Goal: Task Accomplishment & Management: Use online tool/utility

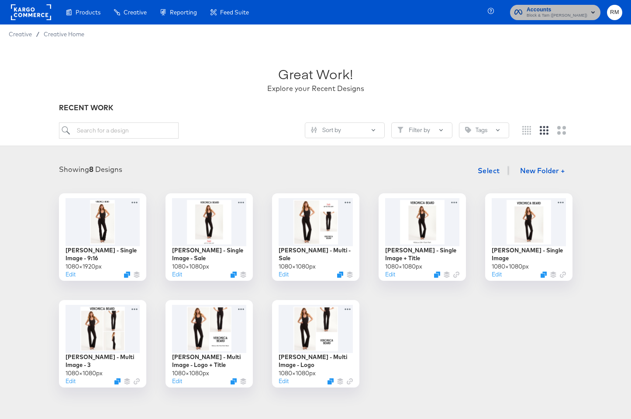
click at [583, 9] on span "Accounts" at bounding box center [557, 9] width 61 height 9
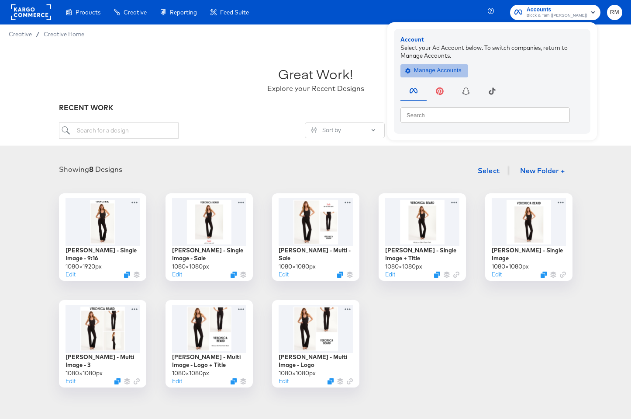
click at [438, 76] on button "Manage Accounts" at bounding box center [435, 70] width 68 height 13
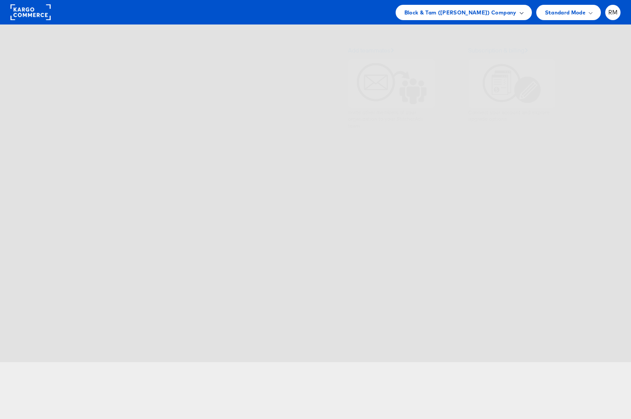
click at [479, 16] on span "Block & Tam (Veronica Beard) Company" at bounding box center [461, 12] width 112 height 9
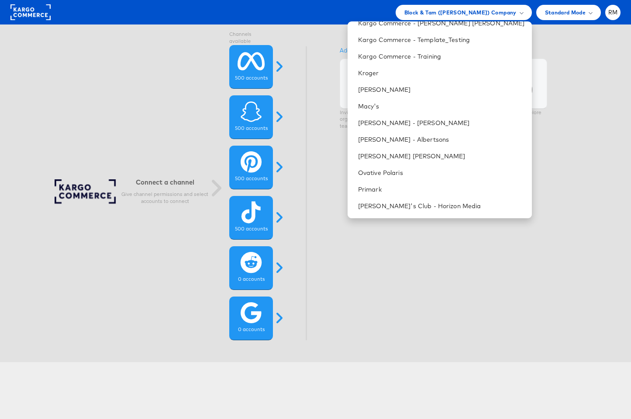
scroll to position [372, 0]
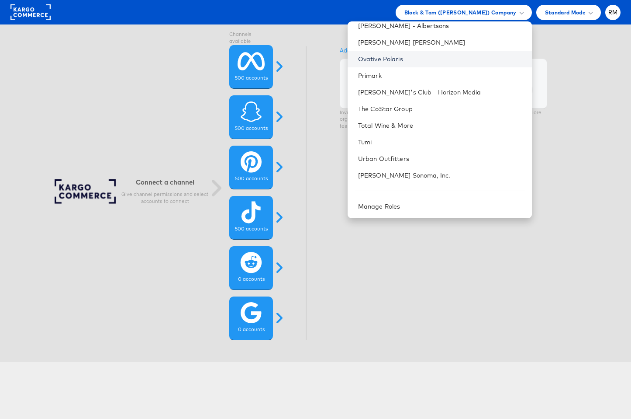
click at [432, 58] on link "Ovative Polaris" at bounding box center [441, 59] width 167 height 9
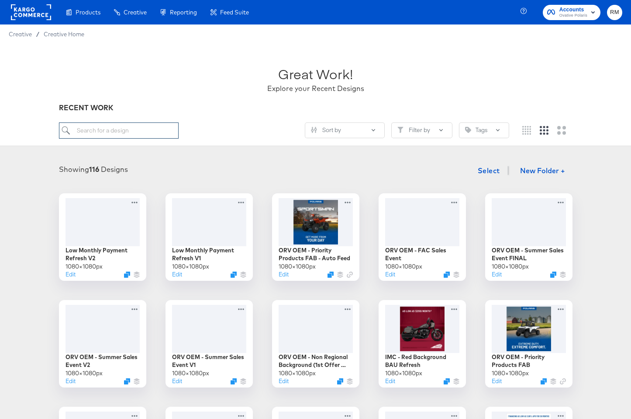
click at [119, 132] on input "search" at bounding box center [119, 130] width 120 height 16
paste input "ORV PFED - City/State + In Stock"
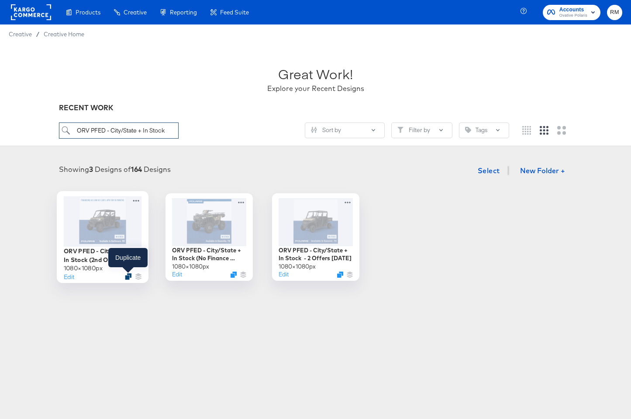
type input "ORV PFED - City/State + In Stock"
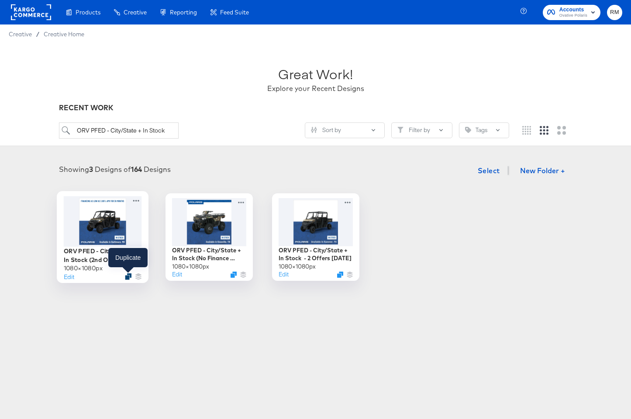
click at [129, 276] on icon "Duplicate" at bounding box center [128, 276] width 7 height 7
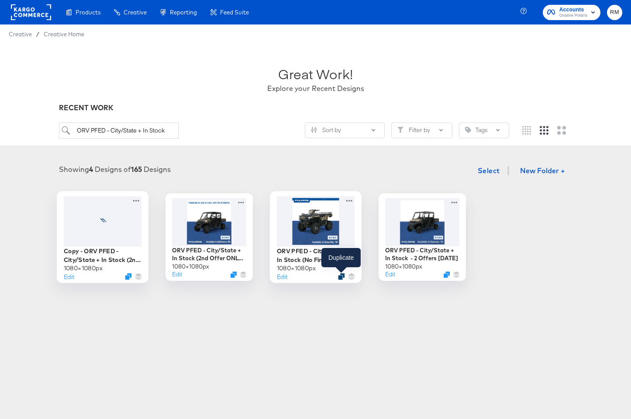
click at [340, 275] on icon "Duplicate" at bounding box center [341, 276] width 7 height 7
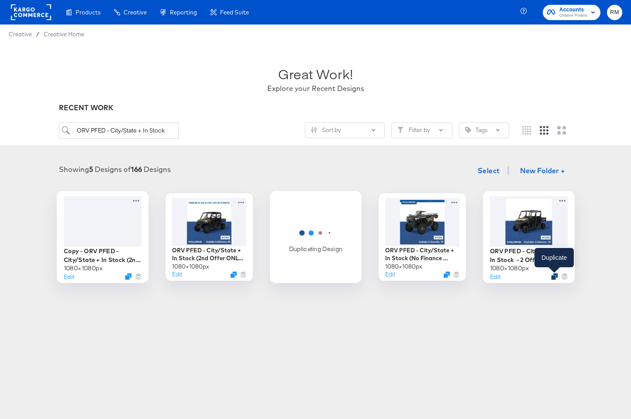
click at [552, 275] on icon "Duplicate" at bounding box center [554, 276] width 7 height 7
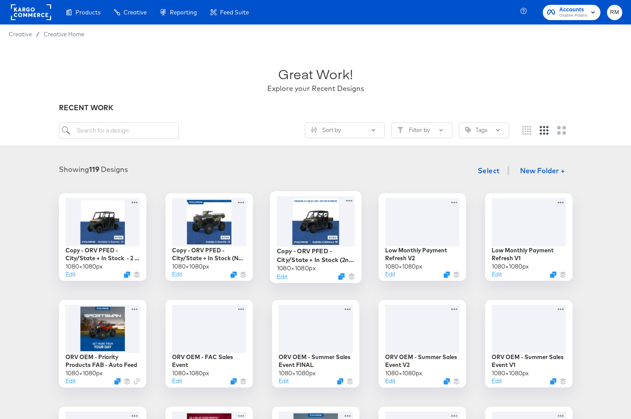
click at [311, 228] on div at bounding box center [316, 221] width 78 height 50
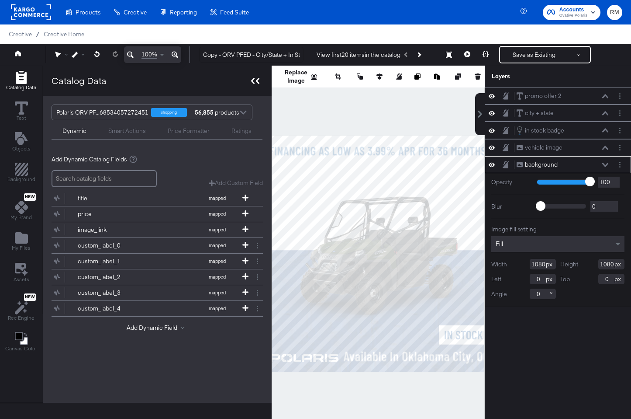
click at [256, 80] on icon at bounding box center [257, 81] width 3 height 6
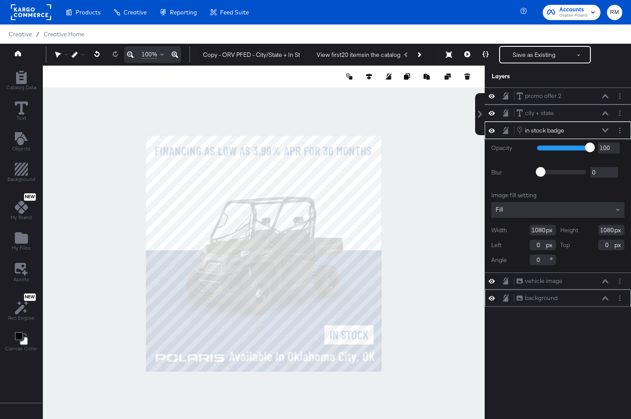
click at [492, 294] on div at bounding box center [495, 298] width 12 height 8
click at [492, 294] on button at bounding box center [492, 298] width 7 height 8
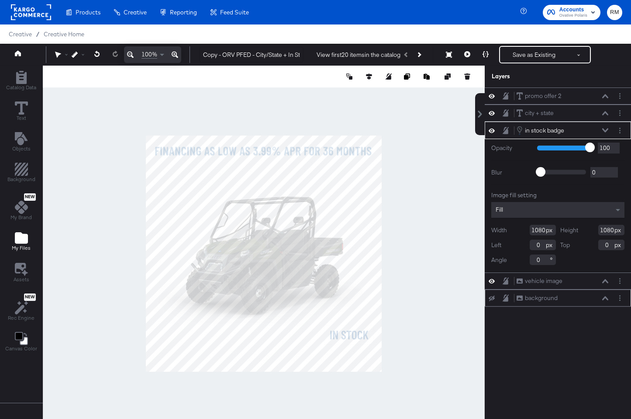
click at [13, 243] on div "My Files" at bounding box center [21, 241] width 19 height 20
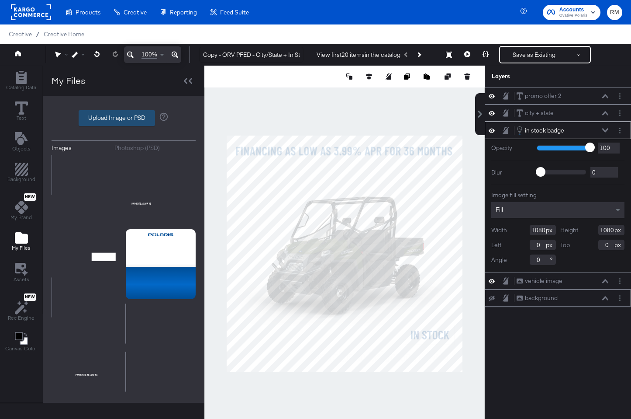
click at [103, 118] on label "Upload Image or PSD" at bounding box center [117, 118] width 76 height 15
click at [124, 118] on input "Upload Image or PSD" at bounding box center [124, 118] width 0 height 0
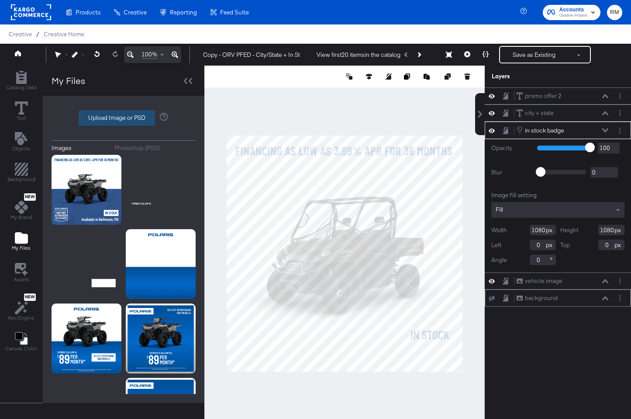
type input "C:\fakepath\9.png"
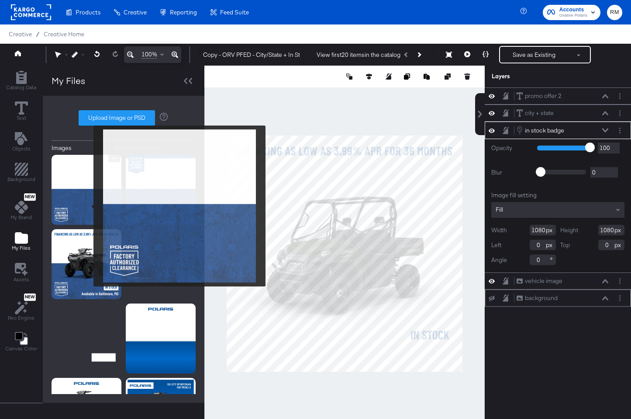
click at [88, 206] on img at bounding box center [87, 190] width 70 height 70
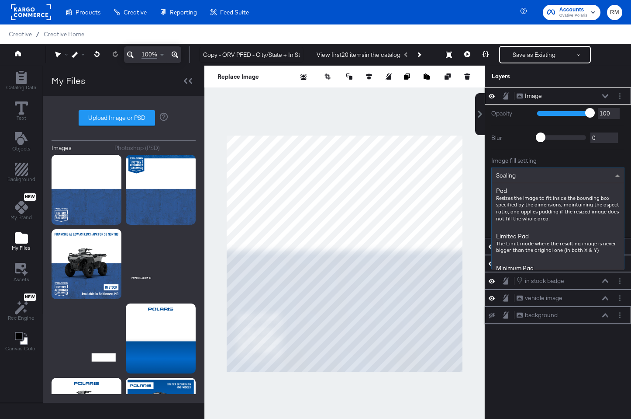
click at [529, 180] on div "Scaling" at bounding box center [558, 175] width 132 height 15
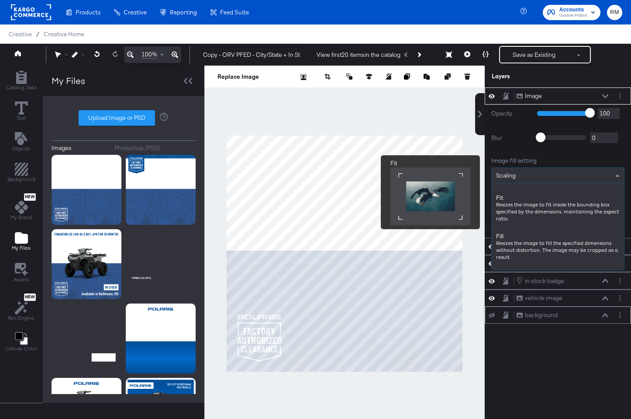
scroll to position [108, 0]
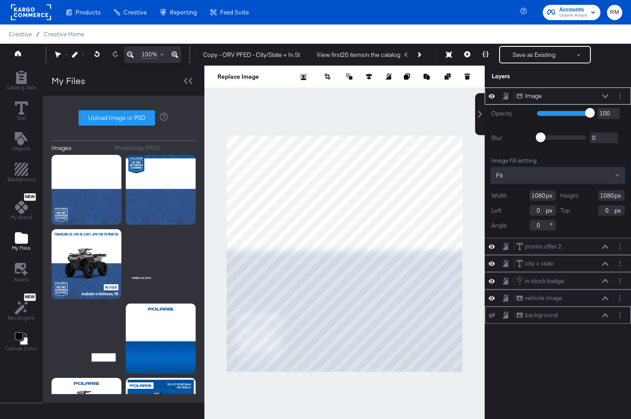
click at [532, 169] on div "Fit" at bounding box center [558, 175] width 132 height 15
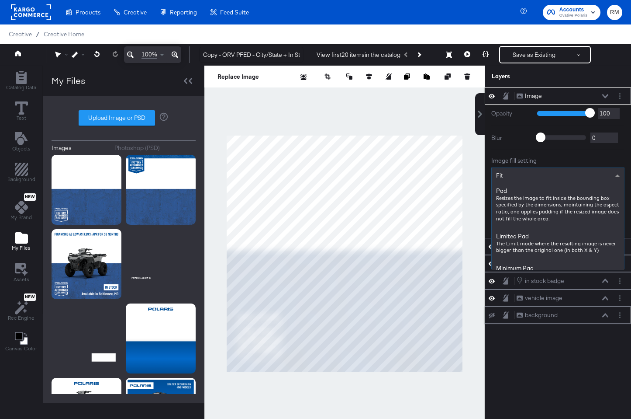
scroll to position [109, 0]
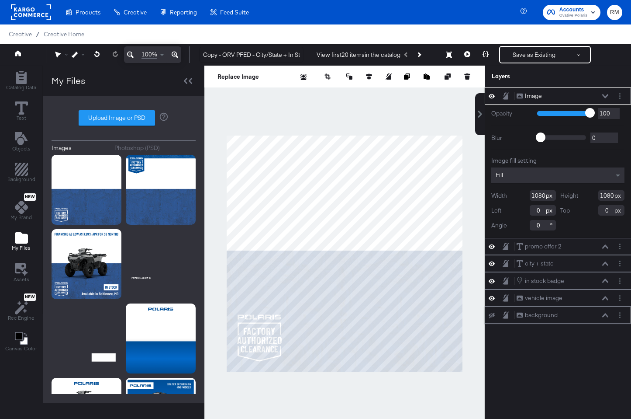
click at [606, 96] on icon at bounding box center [606, 96] width 6 height 4
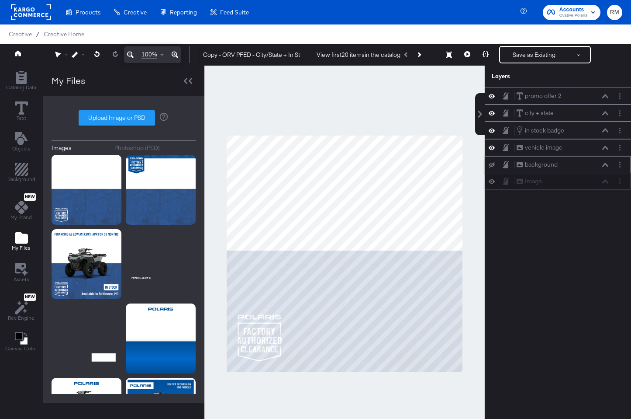
drag, startPoint x: 589, startPoint y: 93, endPoint x: 589, endPoint y: 181, distance: 88.3
click at [589, 181] on div "Image Image" at bounding box center [563, 181] width 93 height 9
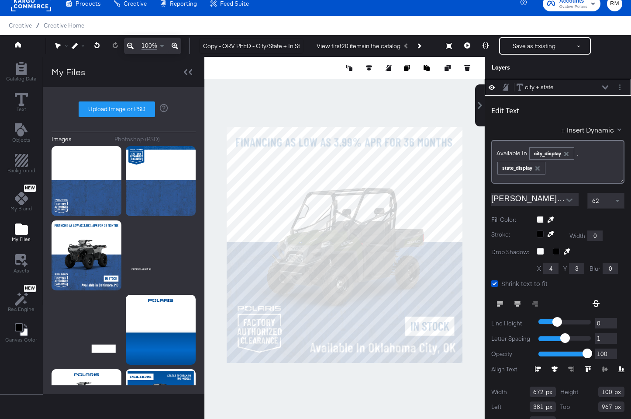
scroll to position [0, 0]
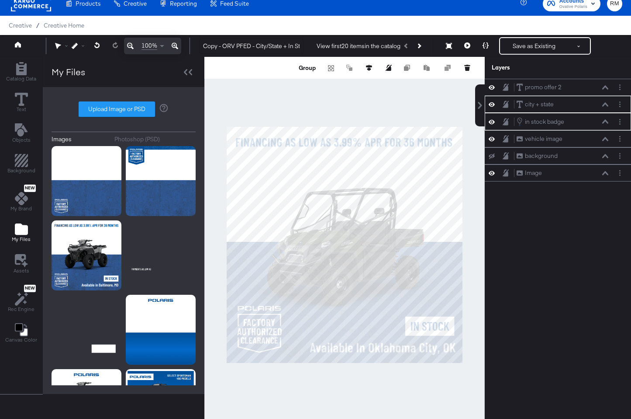
click at [544, 274] on div "promo offer 2 promo offer 2 city + state city + state in stock badge in stock b…" at bounding box center [552, 249] width 157 height 340
click at [539, 299] on div "promo offer 2 promo offer 2 city + state city + state in stock badge in stock b…" at bounding box center [552, 249] width 157 height 340
click at [480, 251] on div at bounding box center [345, 244] width 281 height 375
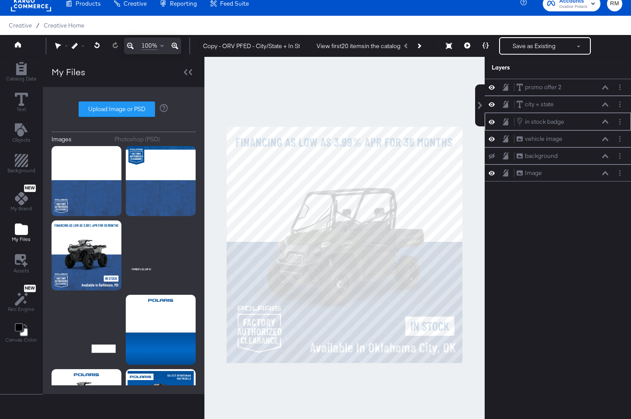
click at [606, 122] on icon at bounding box center [606, 121] width 6 height 4
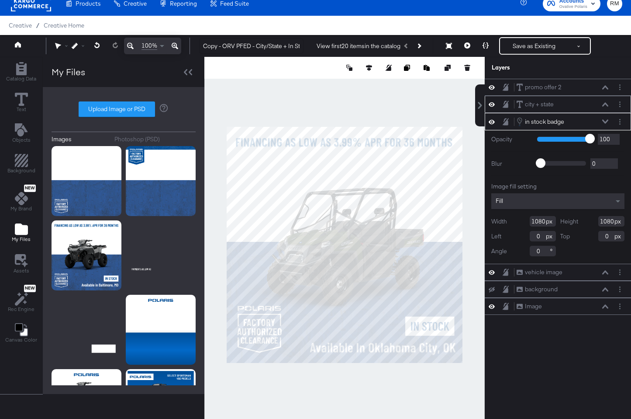
click at [606, 103] on icon at bounding box center [606, 104] width 6 height 4
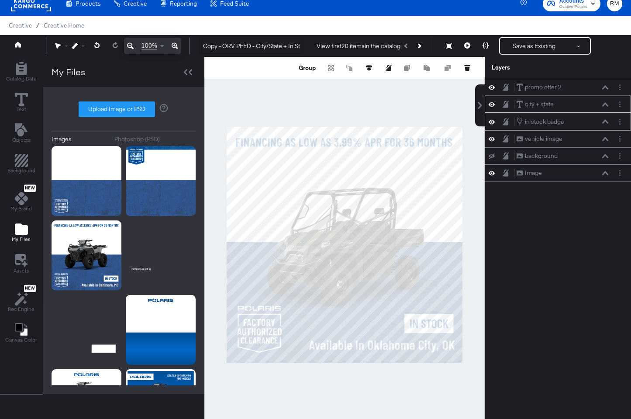
click at [442, 402] on div at bounding box center [345, 244] width 281 height 375
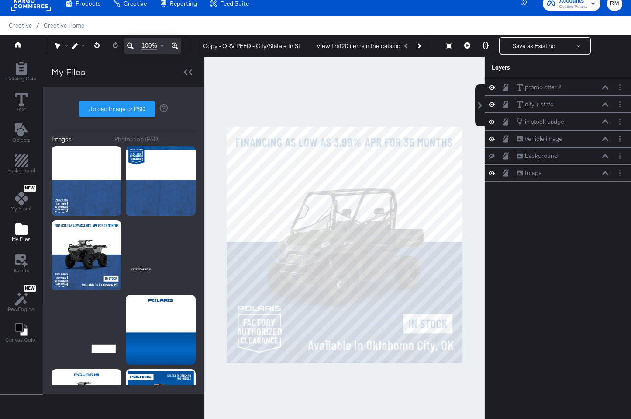
click at [439, 390] on div at bounding box center [345, 244] width 281 height 375
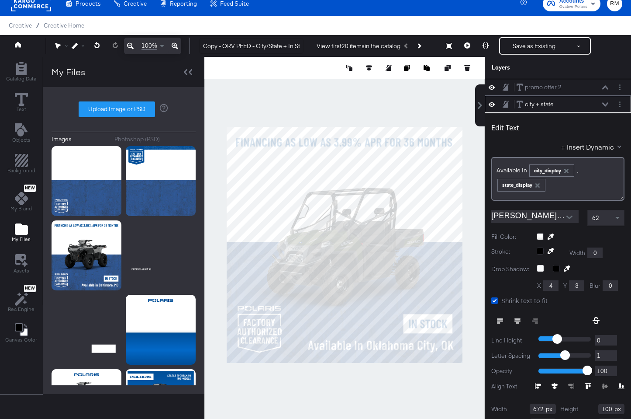
scroll to position [17, 0]
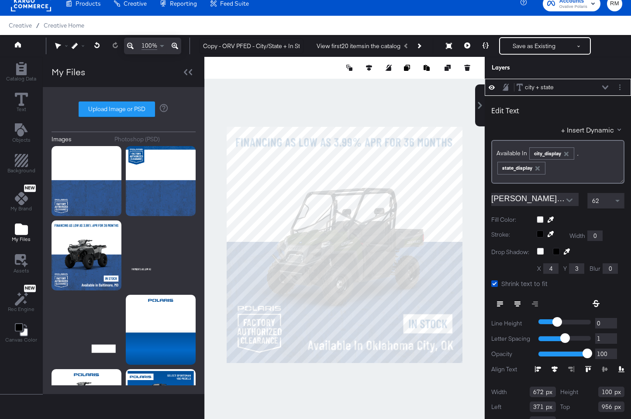
type input "370"
click at [450, 385] on div at bounding box center [345, 244] width 281 height 375
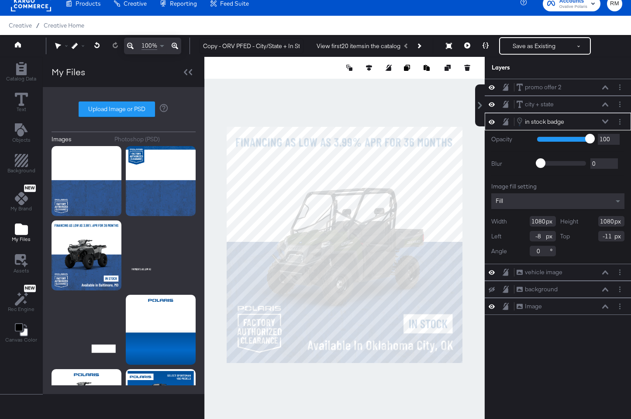
type input "-7"
click at [432, 391] on div at bounding box center [345, 244] width 281 height 375
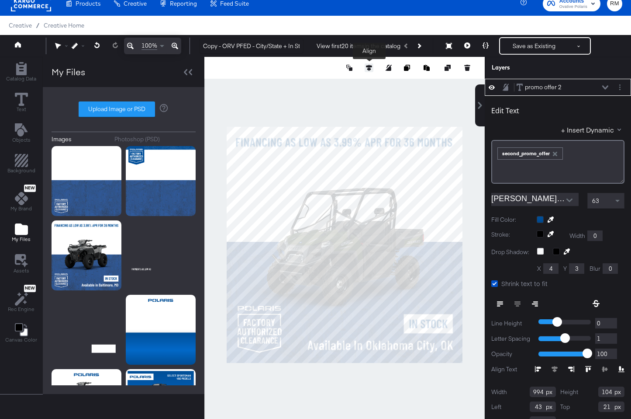
click at [368, 69] on icon at bounding box center [369, 68] width 6 height 6
click at [305, 82] on icon at bounding box center [305, 84] width 6 height 6
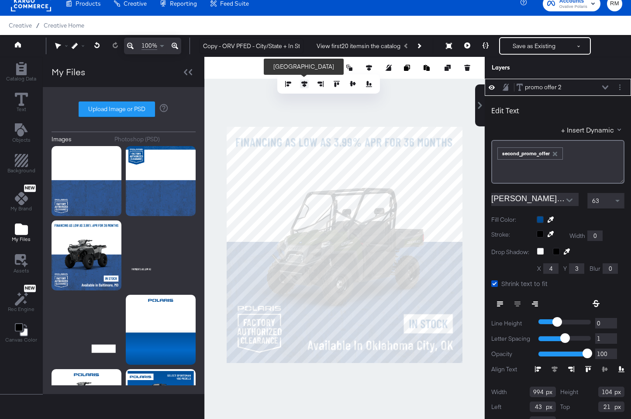
click at [301, 85] on button at bounding box center [304, 84] width 9 height 9
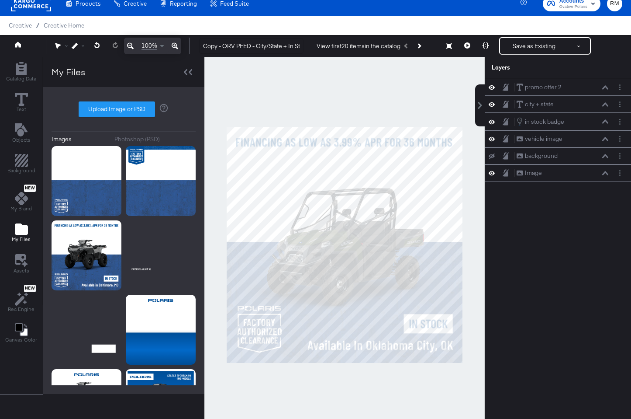
click at [423, 111] on div at bounding box center [345, 244] width 281 height 375
click at [531, 44] on button "Save as Existing" at bounding box center [534, 46] width 68 height 16
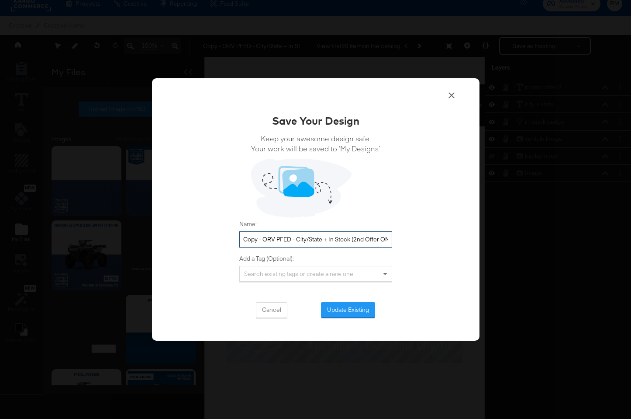
drag, startPoint x: 264, startPoint y: 240, endPoint x: 225, endPoint y: 240, distance: 38.5
click at [225, 240] on div "Save Your Design Keep your awesome design safe. Your work will be saved to ‘My …" at bounding box center [316, 209] width 328 height 263
click at [388, 239] on input "ORV PFED - City/State + In Stock (2nd Offer ONLY) [DATE]" at bounding box center [315, 239] width 153 height 16
drag, startPoint x: 390, startPoint y: 237, endPoint x: 309, endPoint y: 238, distance: 80.8
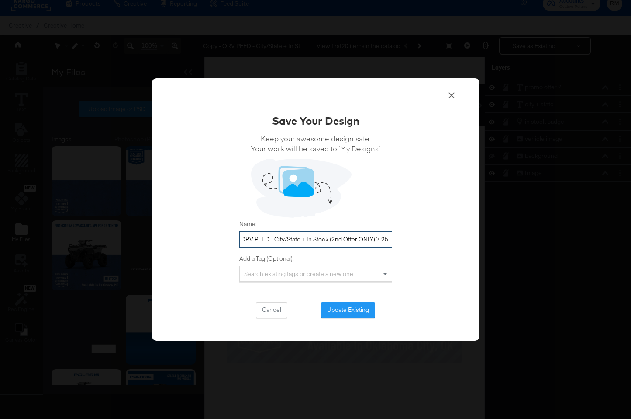
click at [309, 238] on input "ORV PFED - City/State + In Stock (2nd Offer ONLY) 7.25" at bounding box center [315, 239] width 153 height 16
click at [379, 242] on input "ORV PFED - City/State + In Stock (2nd Offer ONLY) 7.25" at bounding box center [315, 239] width 153 height 16
drag, startPoint x: 376, startPoint y: 239, endPoint x: 432, endPoint y: 239, distance: 55.9
click at [432, 239] on div "Save Your Design Keep your awesome design safe. Your work will be saved to ‘My …" at bounding box center [316, 209] width 328 height 263
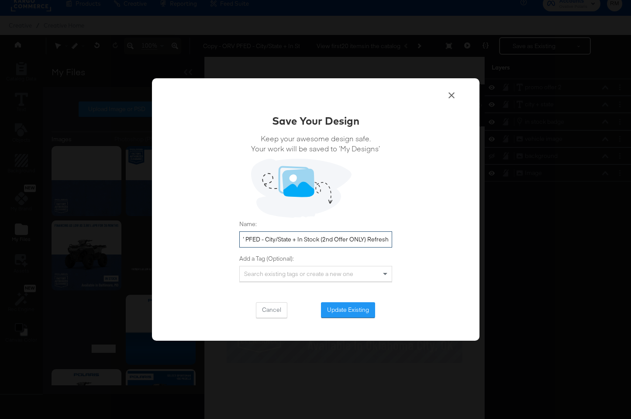
type input "ORV PFED - City/State + In Stock (2nd Offer ONLY) Refresh"
click at [345, 315] on button "Update Existing" at bounding box center [348, 310] width 54 height 16
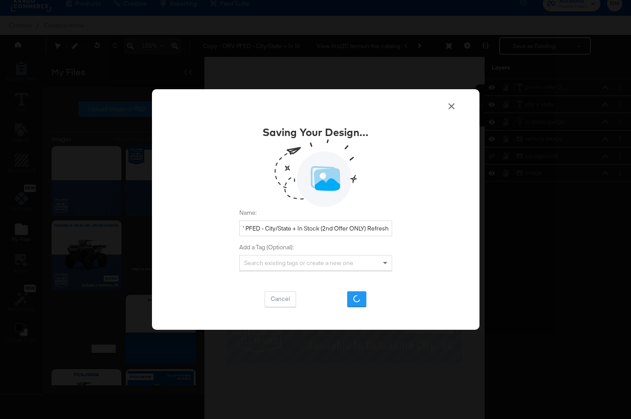
scroll to position [0, 0]
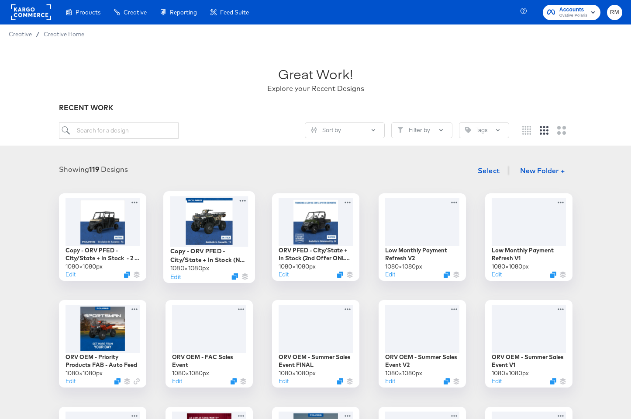
click at [200, 216] on div at bounding box center [209, 221] width 78 height 50
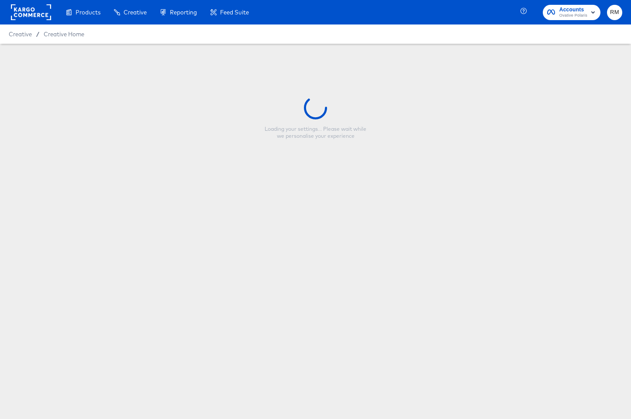
type input "Copy - ORV PFED - City/State + In Stock (No Finance Offer) [DATE]"
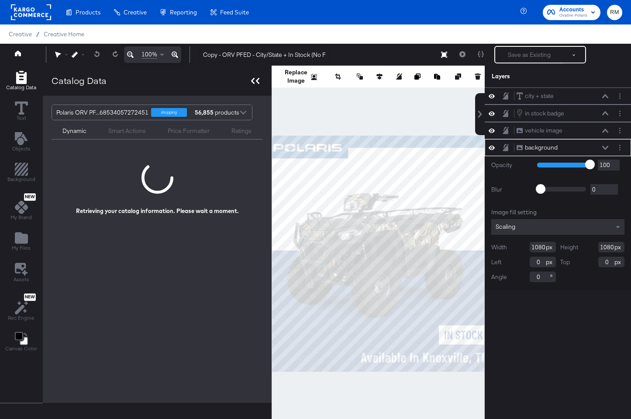
click at [258, 78] on icon at bounding box center [255, 81] width 8 height 6
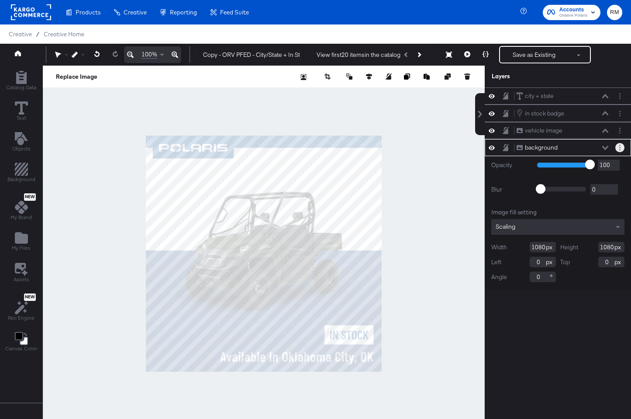
click at [622, 151] on button "Layer Options" at bounding box center [620, 147] width 9 height 9
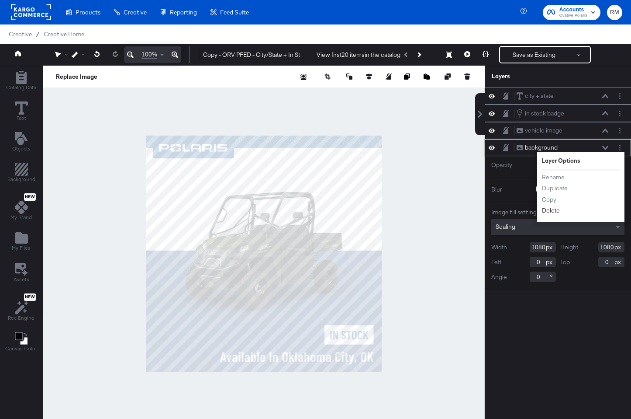
click at [551, 209] on button "Delete" at bounding box center [551, 210] width 19 height 9
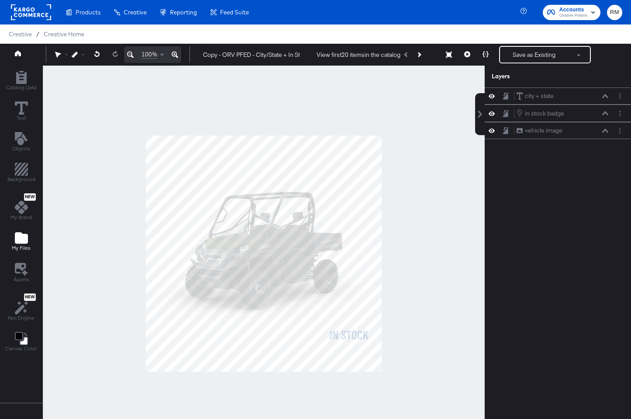
click at [14, 245] on span "My Files" at bounding box center [21, 247] width 19 height 7
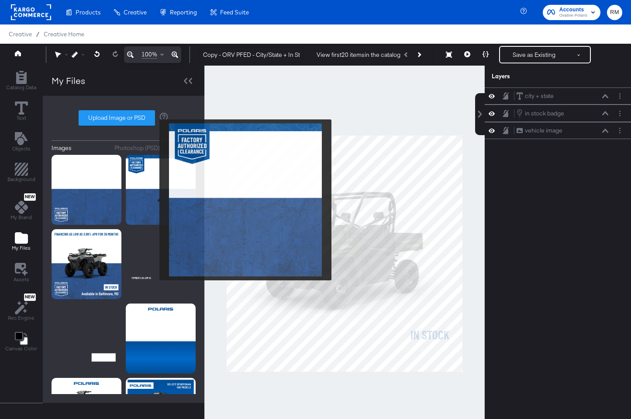
click at [154, 200] on img at bounding box center [161, 190] width 70 height 70
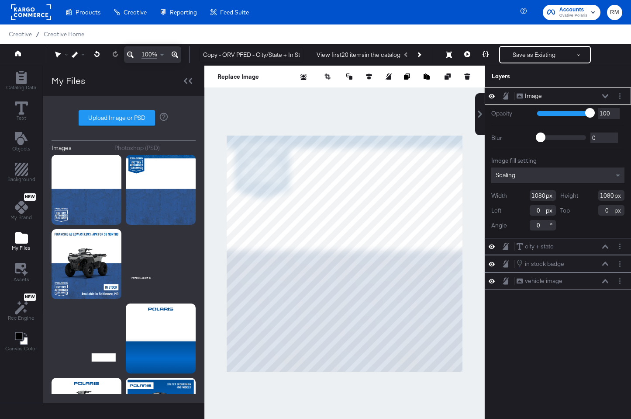
click at [569, 178] on div "Scaling" at bounding box center [558, 175] width 133 height 16
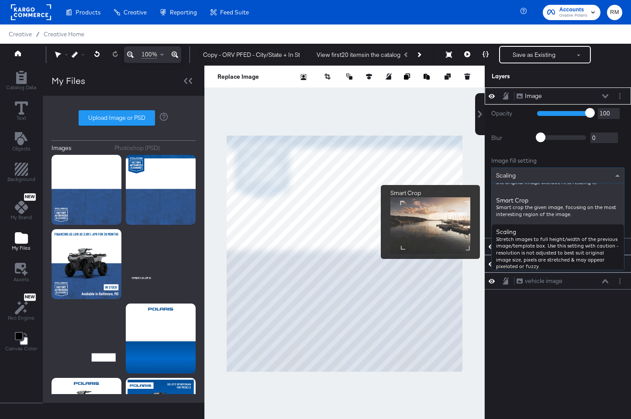
scroll to position [123, 0]
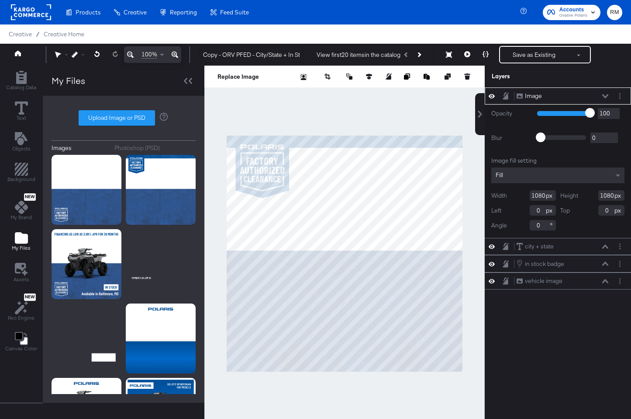
click at [607, 95] on icon at bounding box center [606, 96] width 6 height 4
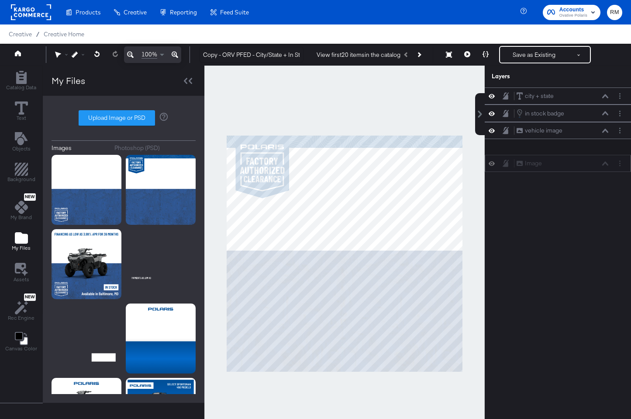
drag, startPoint x: 595, startPoint y: 94, endPoint x: 595, endPoint y: 165, distance: 71.2
click at [595, 165] on div "Image Image" at bounding box center [563, 163] width 93 height 9
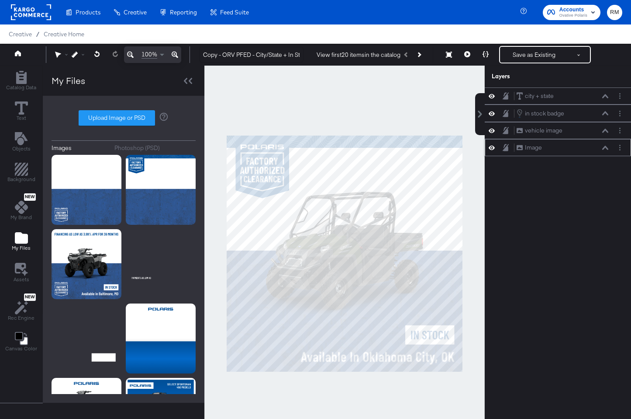
click at [604, 148] on icon at bounding box center [606, 148] width 6 height 4
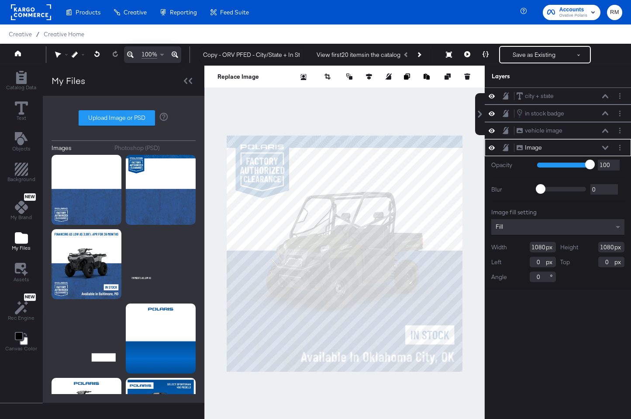
click at [604, 148] on icon at bounding box center [606, 148] width 6 height 4
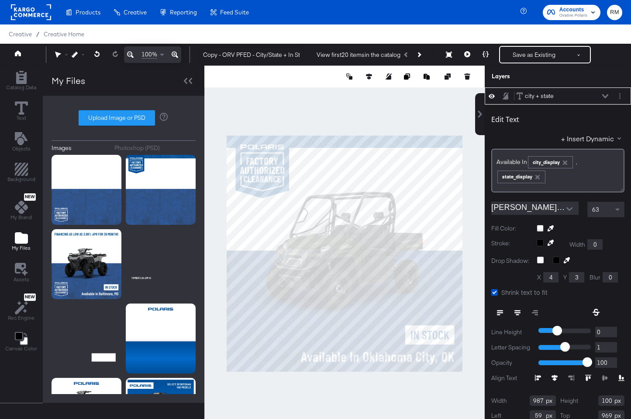
scroll to position [9, 0]
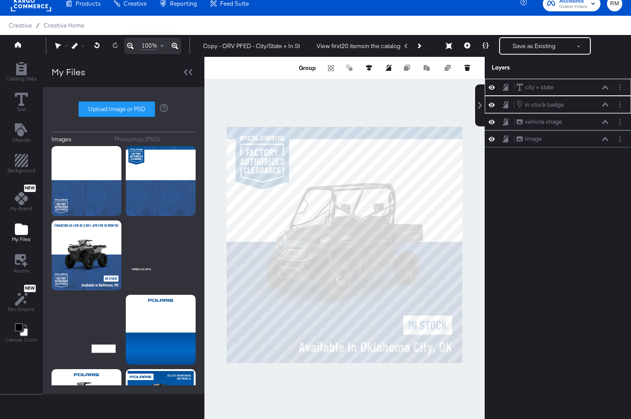
click at [458, 388] on div at bounding box center [345, 244] width 281 height 375
click at [452, 367] on div at bounding box center [345, 244] width 281 height 375
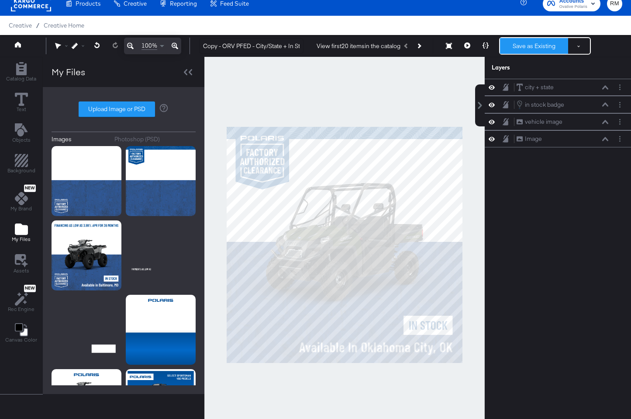
click at [518, 46] on button "Save as Existing" at bounding box center [534, 46] width 68 height 16
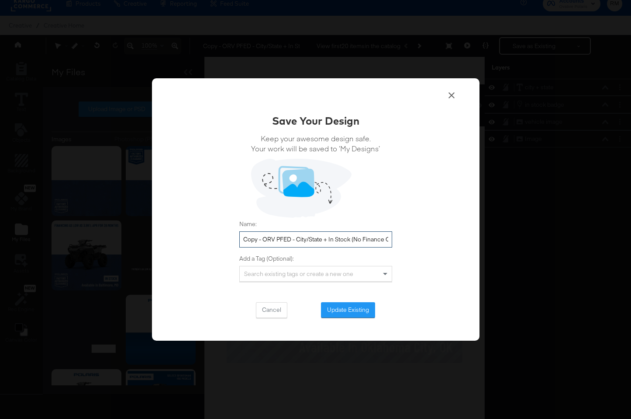
drag, startPoint x: 265, startPoint y: 239, endPoint x: 220, endPoint y: 236, distance: 44.7
click at [220, 236] on div "Save Your Design Keep your awesome design safe. Your work will be saved to ‘My …" at bounding box center [316, 209] width 328 height 263
drag, startPoint x: 385, startPoint y: 238, endPoint x: 447, endPoint y: 239, distance: 62.9
click at [447, 239] on div "Save Your Design Keep your awesome design safe. Your work will be saved to ‘My …" at bounding box center [316, 209] width 328 height 263
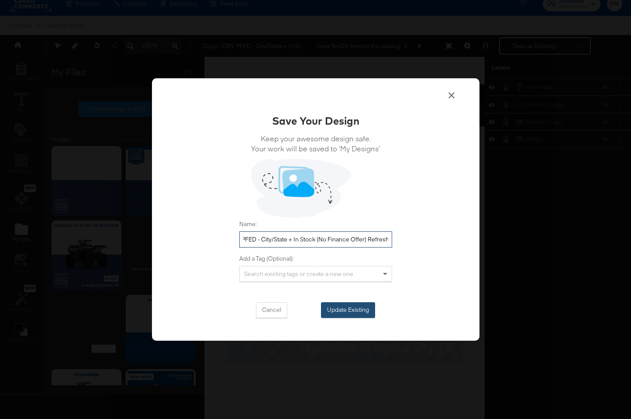
type input "ORV PFED - City/State + In Stock (No Finance Offer) Refresh"
click at [364, 307] on button "Update Existing" at bounding box center [348, 310] width 54 height 16
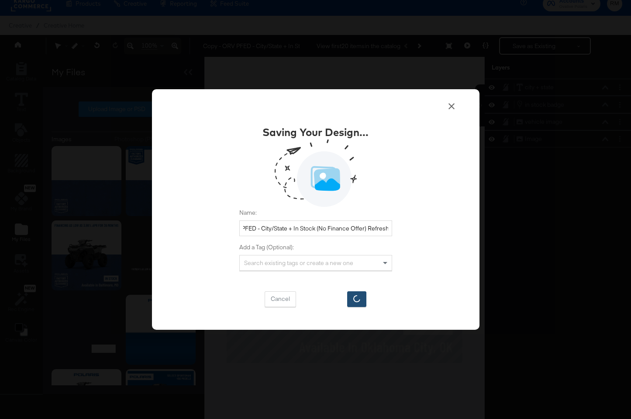
scroll to position [0, 0]
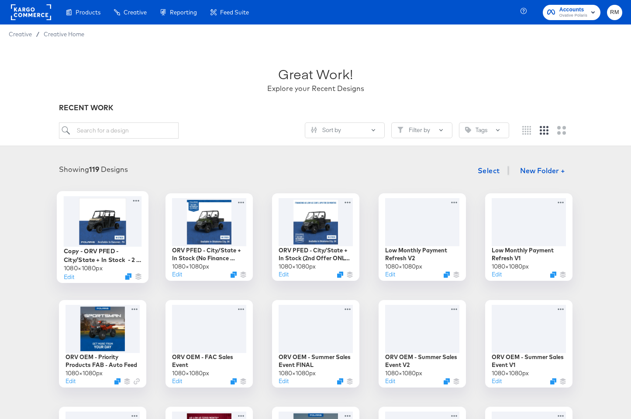
click at [97, 232] on div at bounding box center [102, 221] width 78 height 50
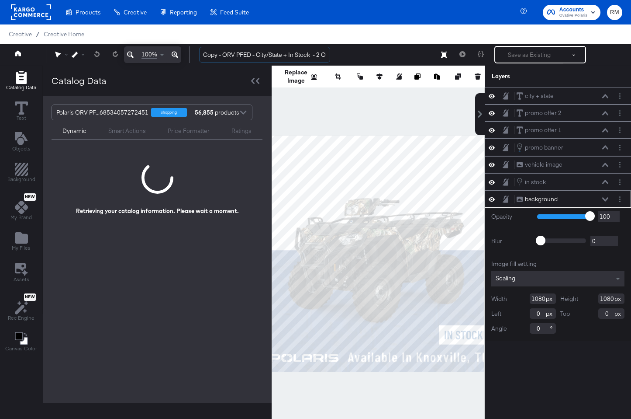
drag, startPoint x: 225, startPoint y: 57, endPoint x: 192, endPoint y: 55, distance: 33.2
click at [192, 56] on div "Copy - ORV PFED - City/State + In Stock - 2 Offers [DATE] Save as Existing See …" at bounding box center [407, 54] width 430 height 17
click at [224, 57] on input "Copy - ORV PFED - City/State + In Stock - 2 Offers [DATE]" at bounding box center [264, 55] width 131 height 16
drag, startPoint x: 222, startPoint y: 55, endPoint x: 180, endPoint y: 54, distance: 42.4
click at [180, 54] on div "100% Copy - ORV PFED - City/State + In Stock - 2 Offers [DATE] Save as Existing…" at bounding box center [315, 55] width 631 height 22
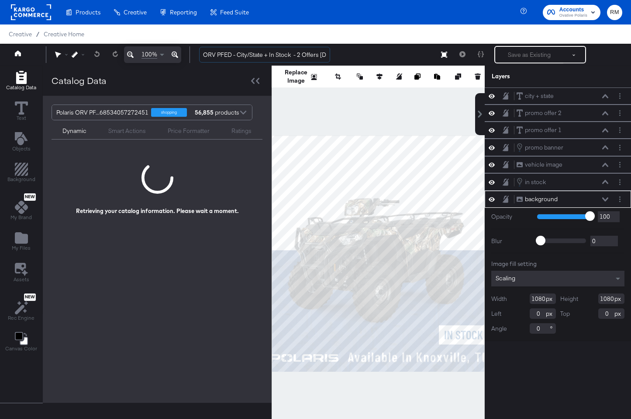
scroll to position [0, 14]
drag, startPoint x: 320, startPoint y: 53, endPoint x: 393, endPoint y: 56, distance: 73.0
click at [393, 56] on div "ORV PFED - City/State + In Stock - 2 Offers [DATE] Save as Existing See more op…" at bounding box center [407, 54] width 430 height 17
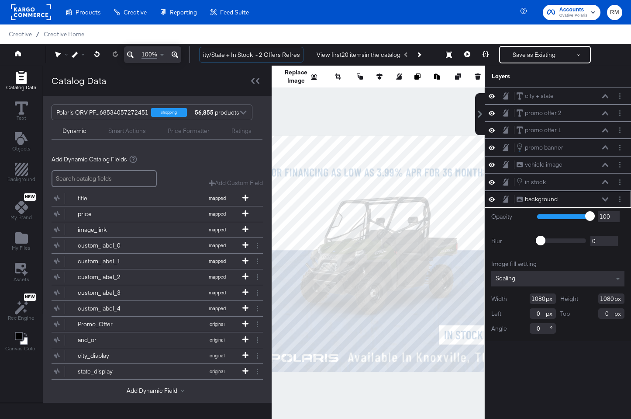
scroll to position [0, 44]
type input "ORV PFED - City/State + In Stock - 2 Offers Refresh"
click at [251, 80] on icon at bounding box center [255, 81] width 8 height 6
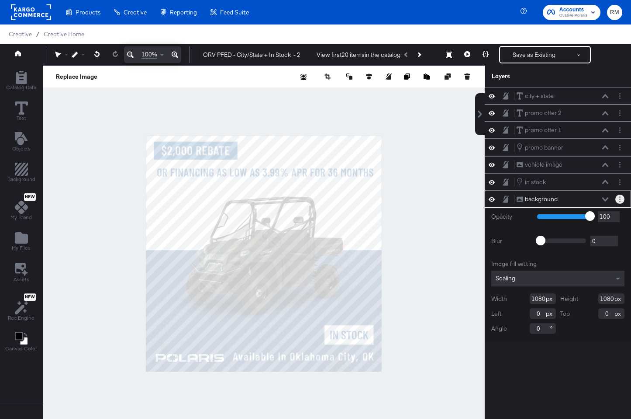
click at [623, 200] on button "Layer Options" at bounding box center [620, 198] width 9 height 9
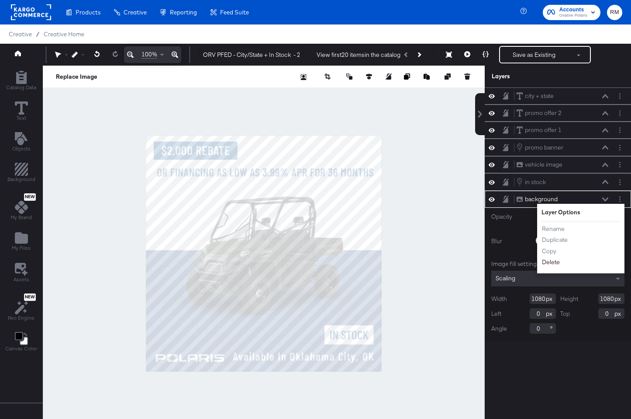
click at [554, 263] on button "Delete" at bounding box center [551, 261] width 19 height 9
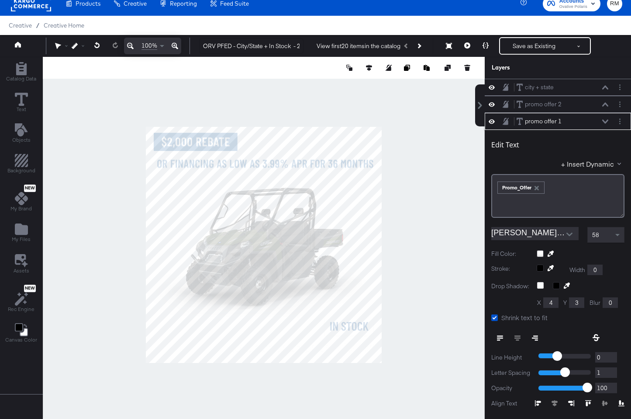
scroll to position [34, 0]
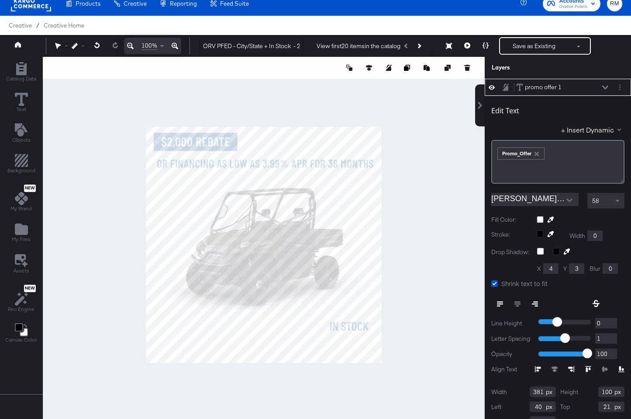
click at [610, 87] on div "promo offer 1 promo offer 1" at bounding box center [565, 87] width 97 height 9
click at [608, 87] on icon at bounding box center [606, 87] width 6 height 4
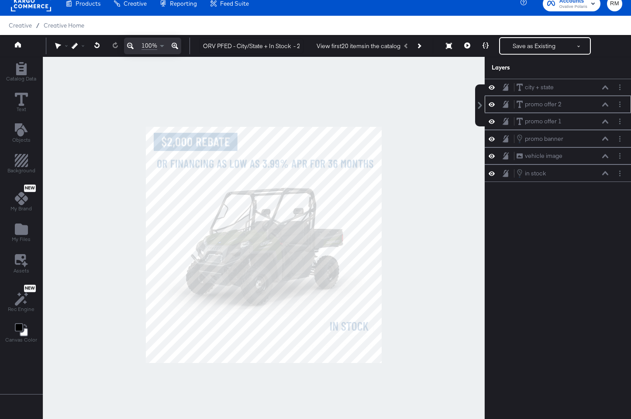
click at [608, 106] on icon at bounding box center [606, 104] width 6 height 4
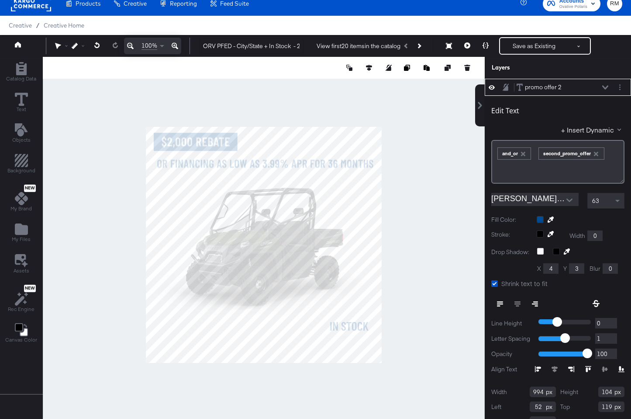
scroll to position [101, 0]
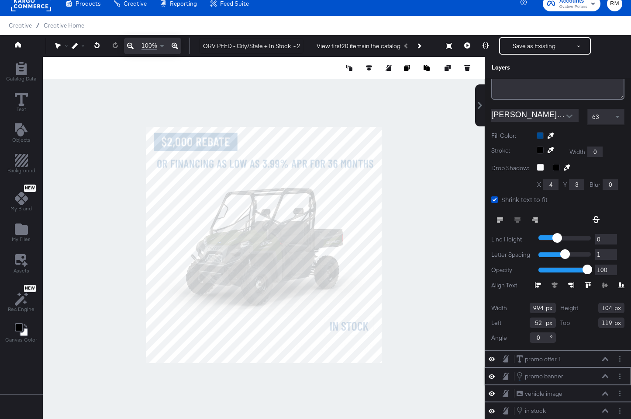
click at [494, 374] on icon at bounding box center [492, 375] width 6 height 7
click at [494, 374] on icon at bounding box center [492, 376] width 6 height 6
click at [606, 375] on icon at bounding box center [606, 376] width 6 height 4
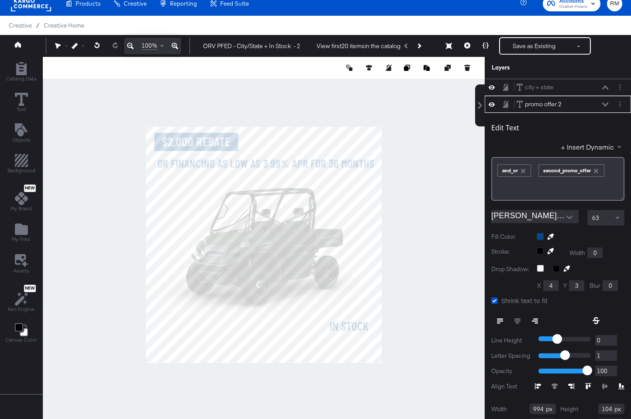
scroll to position [17, 0]
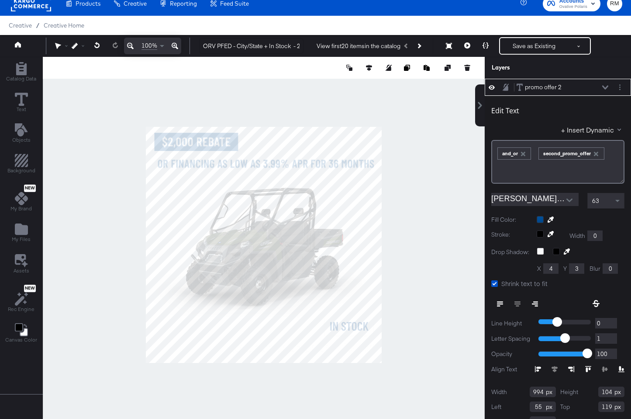
click at [605, 87] on icon at bounding box center [606, 87] width 6 height 4
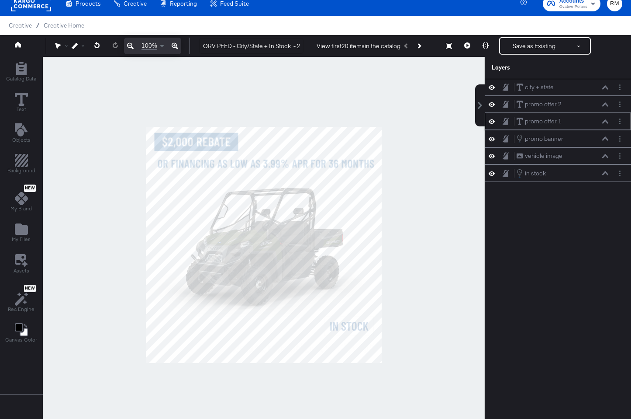
click at [604, 126] on div "promo offer 1 promo offer 1" at bounding box center [558, 121] width 146 height 17
click at [602, 119] on button at bounding box center [605, 121] width 7 height 5
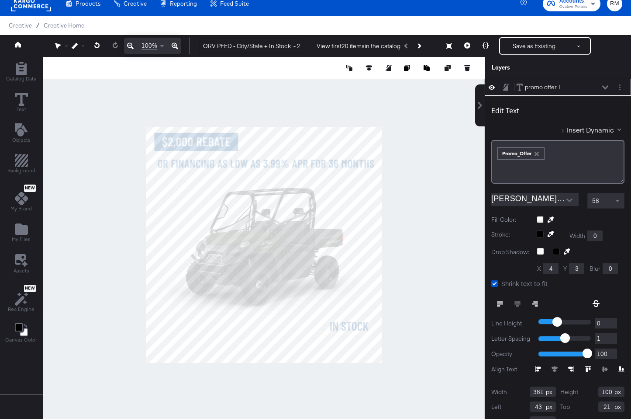
scroll to position [101, 0]
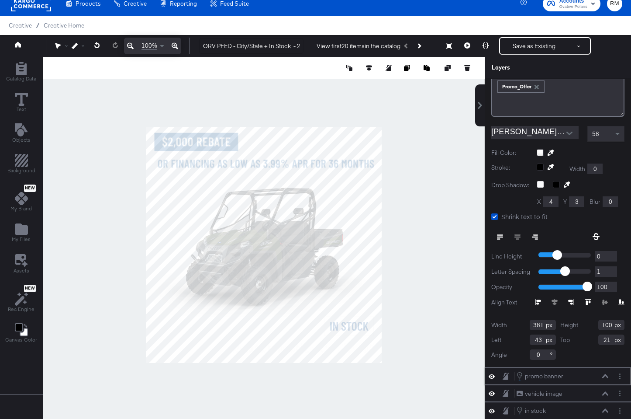
click at [606, 375] on icon at bounding box center [606, 376] width 6 height 4
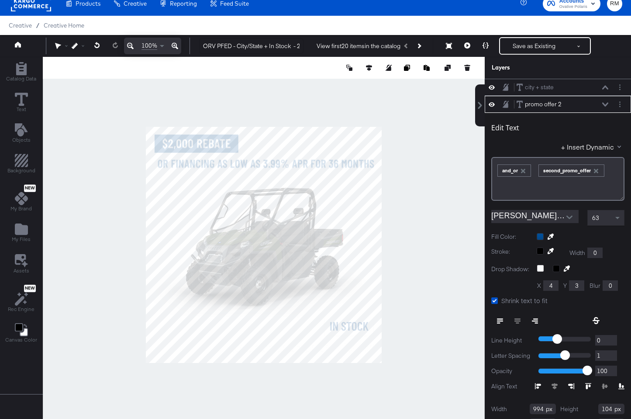
scroll to position [17, 0]
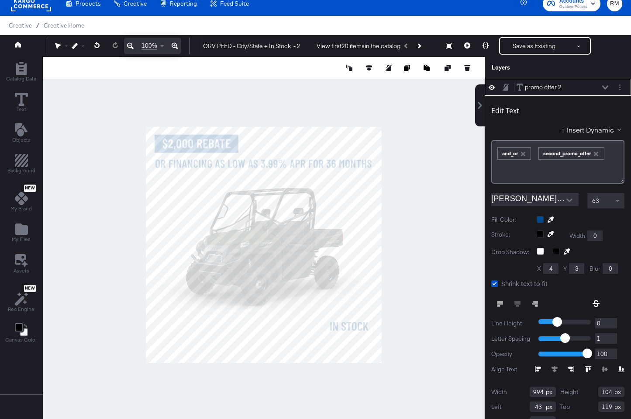
type input "42"
click at [435, 183] on div at bounding box center [264, 244] width 442 height 375
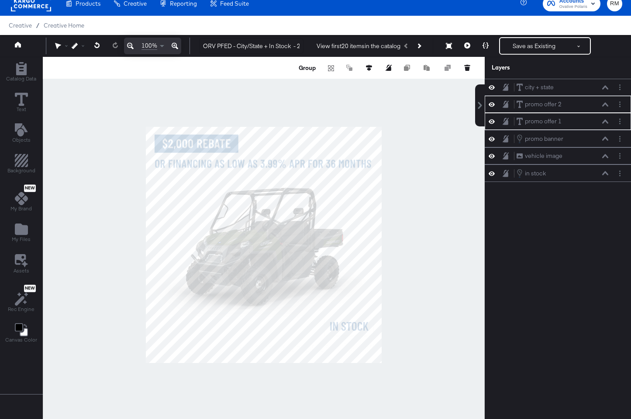
scroll to position [0, 0]
click at [607, 139] on icon at bounding box center [606, 138] width 6 height 4
click at [481, 79] on div "Catalog Data Text Objects Background New My Brand My Files Assets New Rec Engin…" at bounding box center [315, 68] width 631 height 22
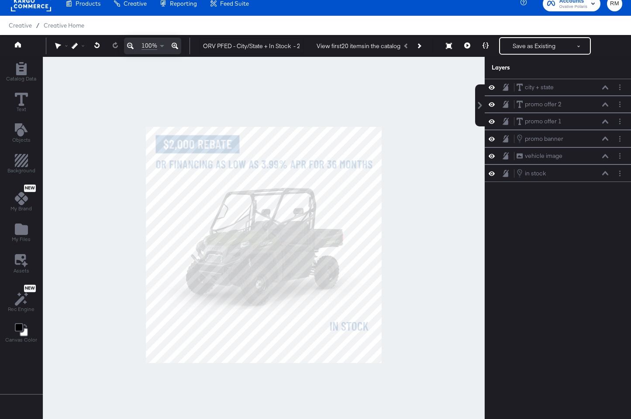
click at [416, 243] on div at bounding box center [264, 244] width 442 height 375
click at [21, 235] on icon "Add Files" at bounding box center [21, 228] width 13 height 13
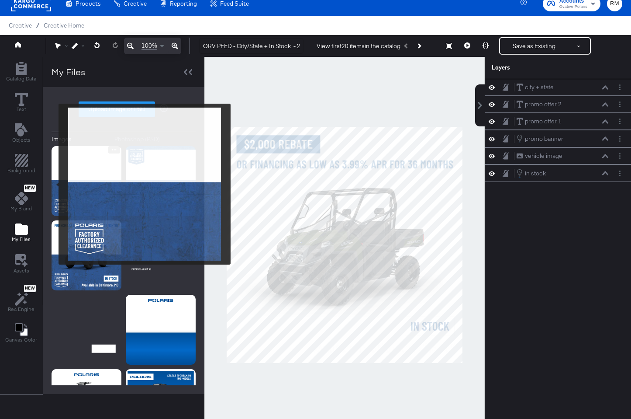
click at [54, 184] on img at bounding box center [87, 181] width 70 height 70
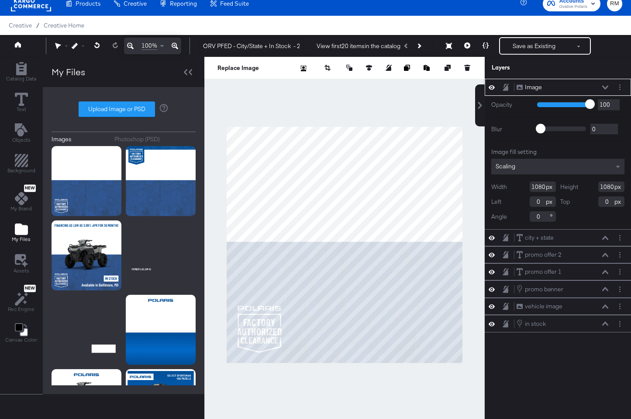
click at [533, 163] on div "Scaling" at bounding box center [558, 167] width 133 height 16
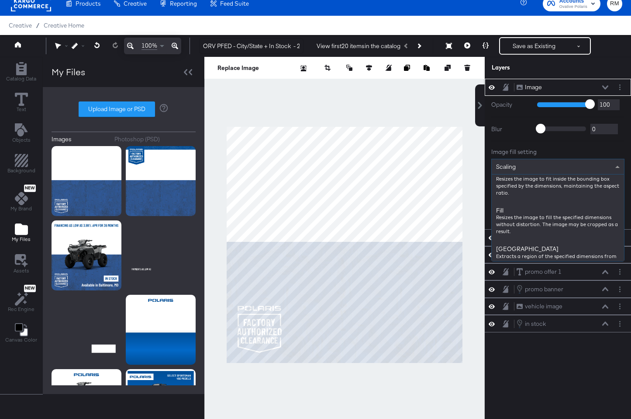
scroll to position [124, 0]
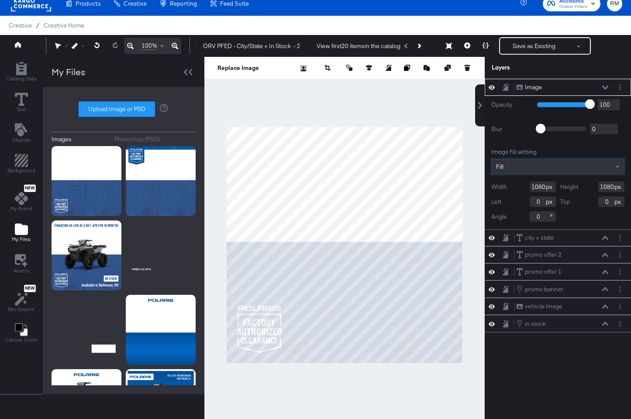
click at [607, 90] on div "Image Image" at bounding box center [563, 87] width 93 height 9
click at [607, 88] on icon at bounding box center [606, 87] width 6 height 4
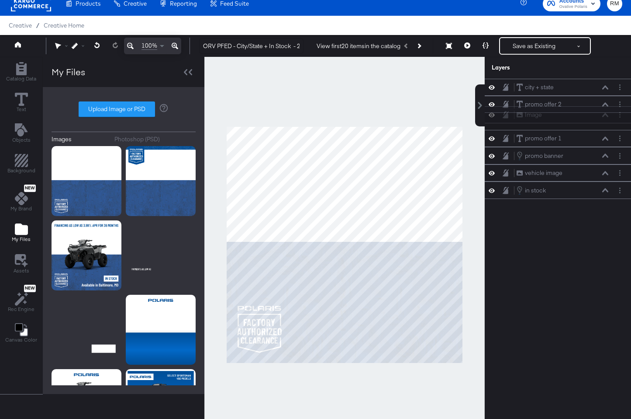
scroll to position [8, 0]
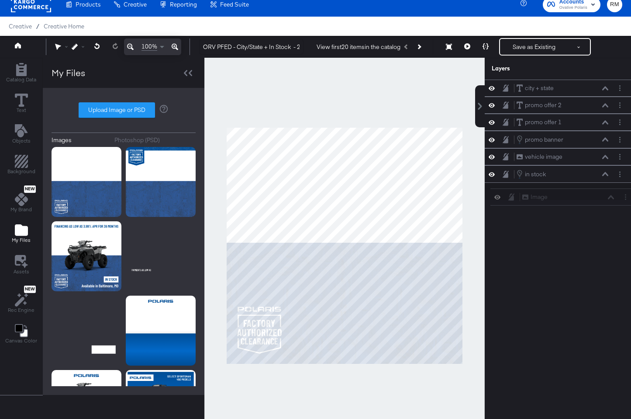
drag, startPoint x: 592, startPoint y: 87, endPoint x: 598, endPoint y: 212, distance: 125.1
click at [598, 212] on div "Image Image city + state city + state promo offer 2 promo offer 2 promo offer 1…" at bounding box center [552, 250] width 157 height 340
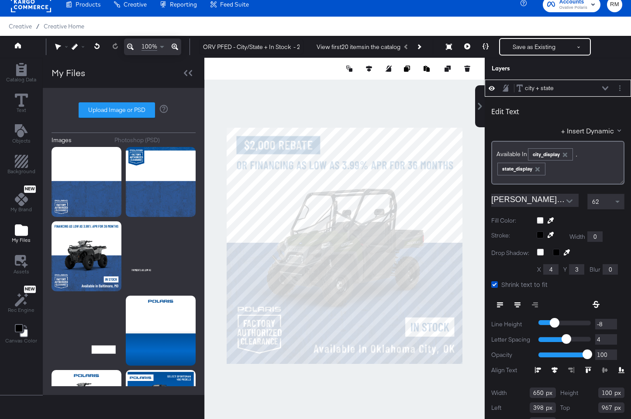
scroll to position [9, 0]
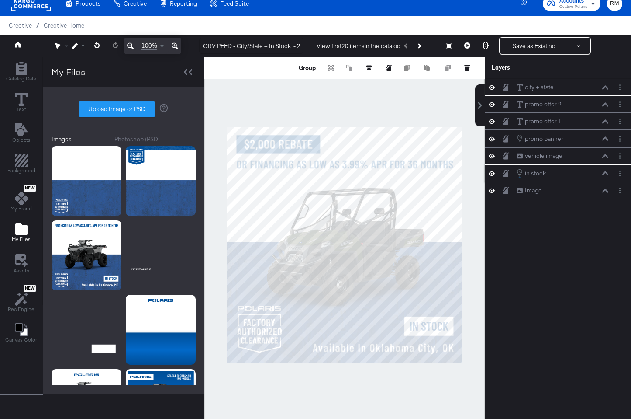
click at [444, 399] on div at bounding box center [345, 244] width 281 height 375
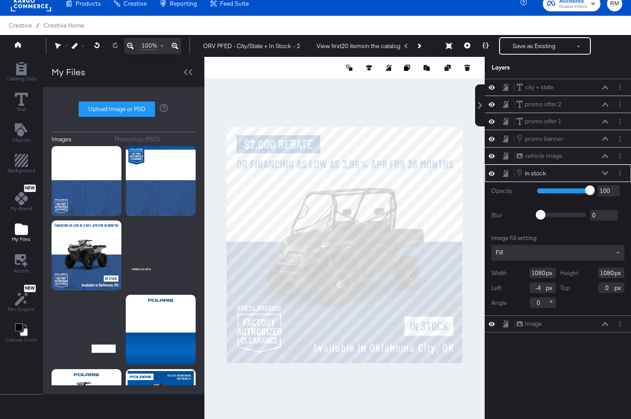
type input "-3"
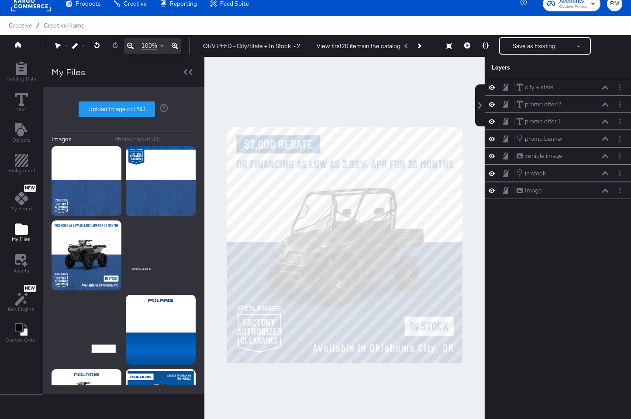
click at [440, 384] on div at bounding box center [345, 244] width 281 height 375
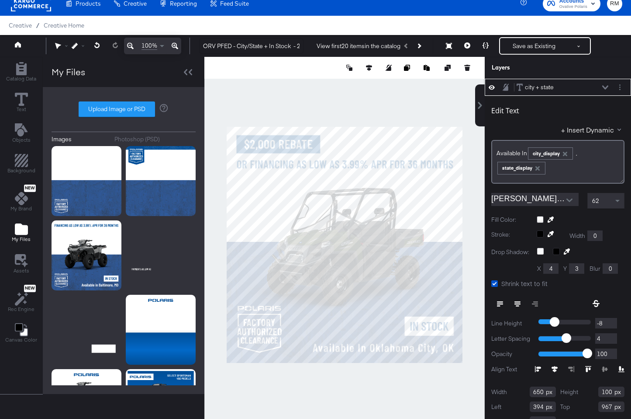
type input "966"
click at [441, 371] on div at bounding box center [345, 244] width 281 height 375
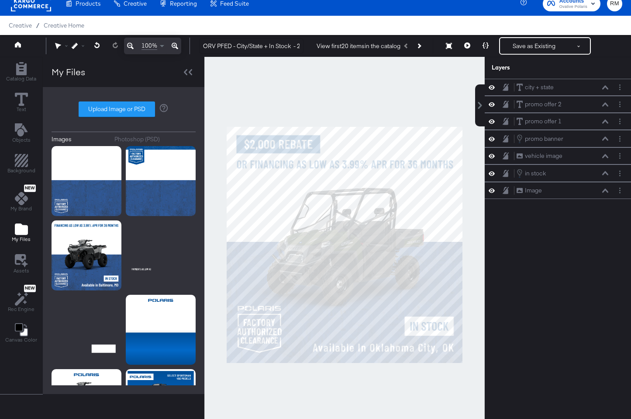
click at [528, 54] on div "Save as Existing See more options" at bounding box center [545, 45] width 92 height 17
click at [468, 49] on button at bounding box center [467, 45] width 18 height 17
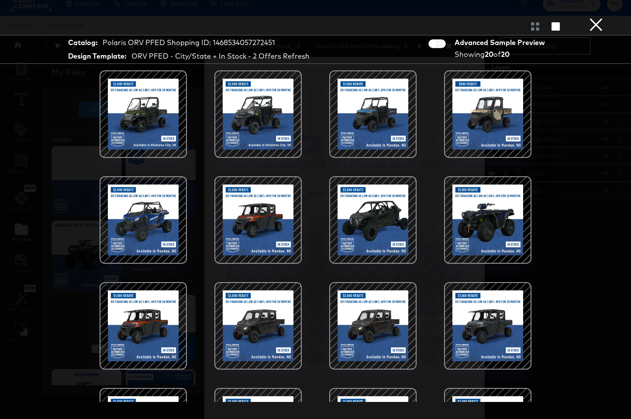
click at [592, 17] on button "×" at bounding box center [596, 8] width 17 height 17
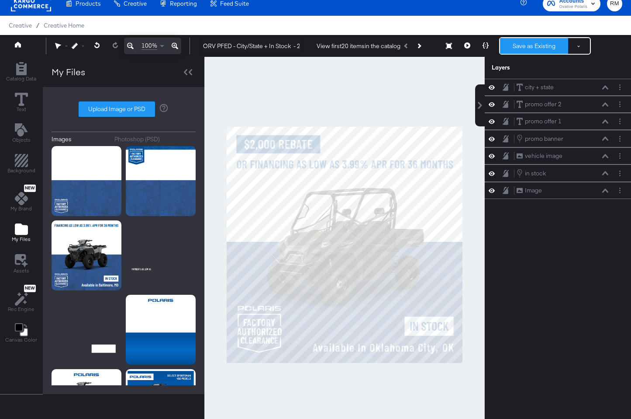
click at [536, 38] on div "Save as Existing See more options" at bounding box center [545, 45] width 92 height 17
click at [531, 48] on button "Save as Existing" at bounding box center [534, 46] width 68 height 16
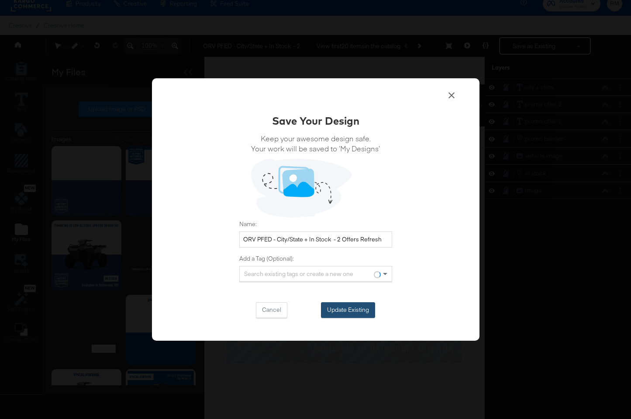
click at [368, 307] on button "Update Existing" at bounding box center [348, 310] width 54 height 16
